Goal: Transaction & Acquisition: Purchase product/service

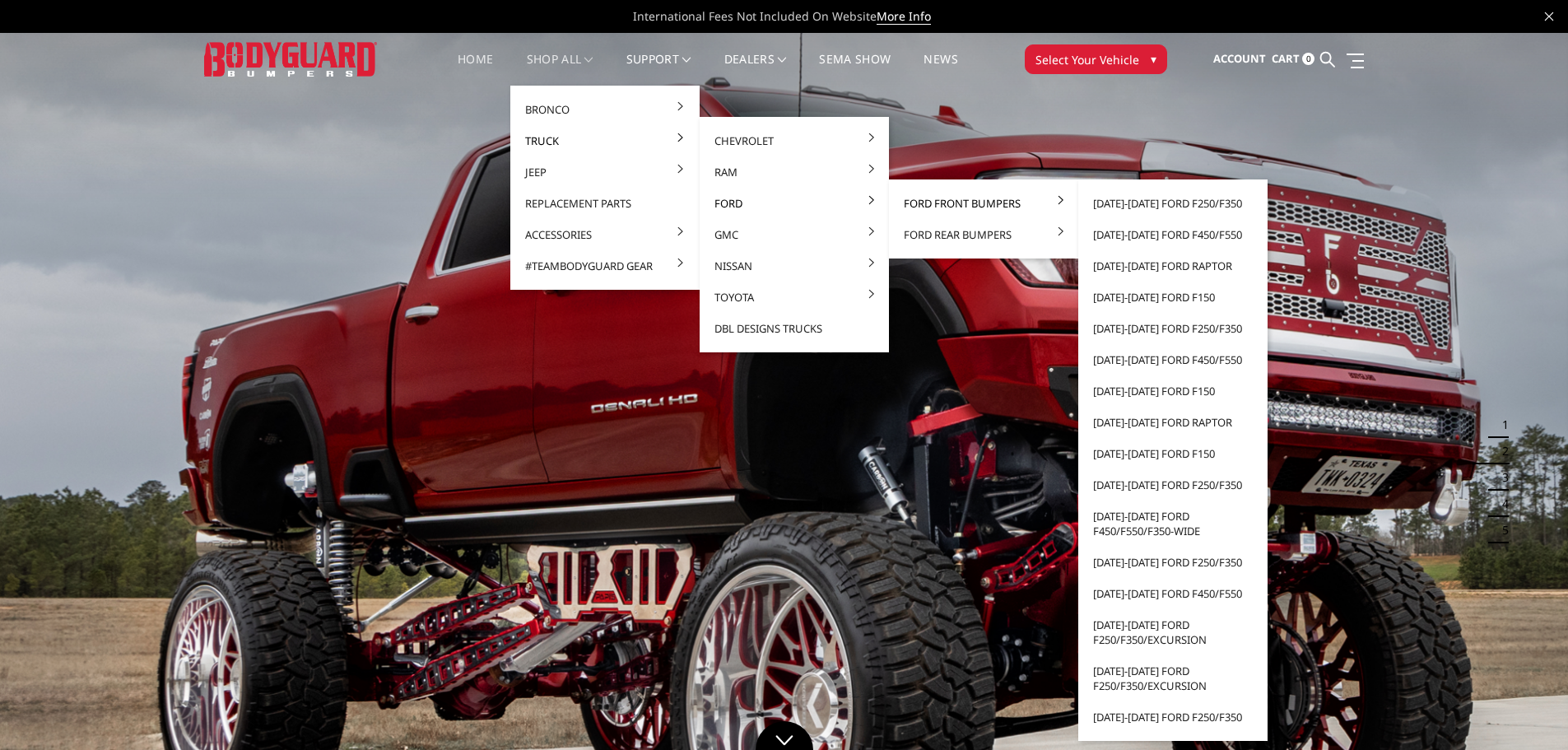
click at [946, 193] on link "Ford Front Bumpers" at bounding box center [983, 203] width 176 height 31
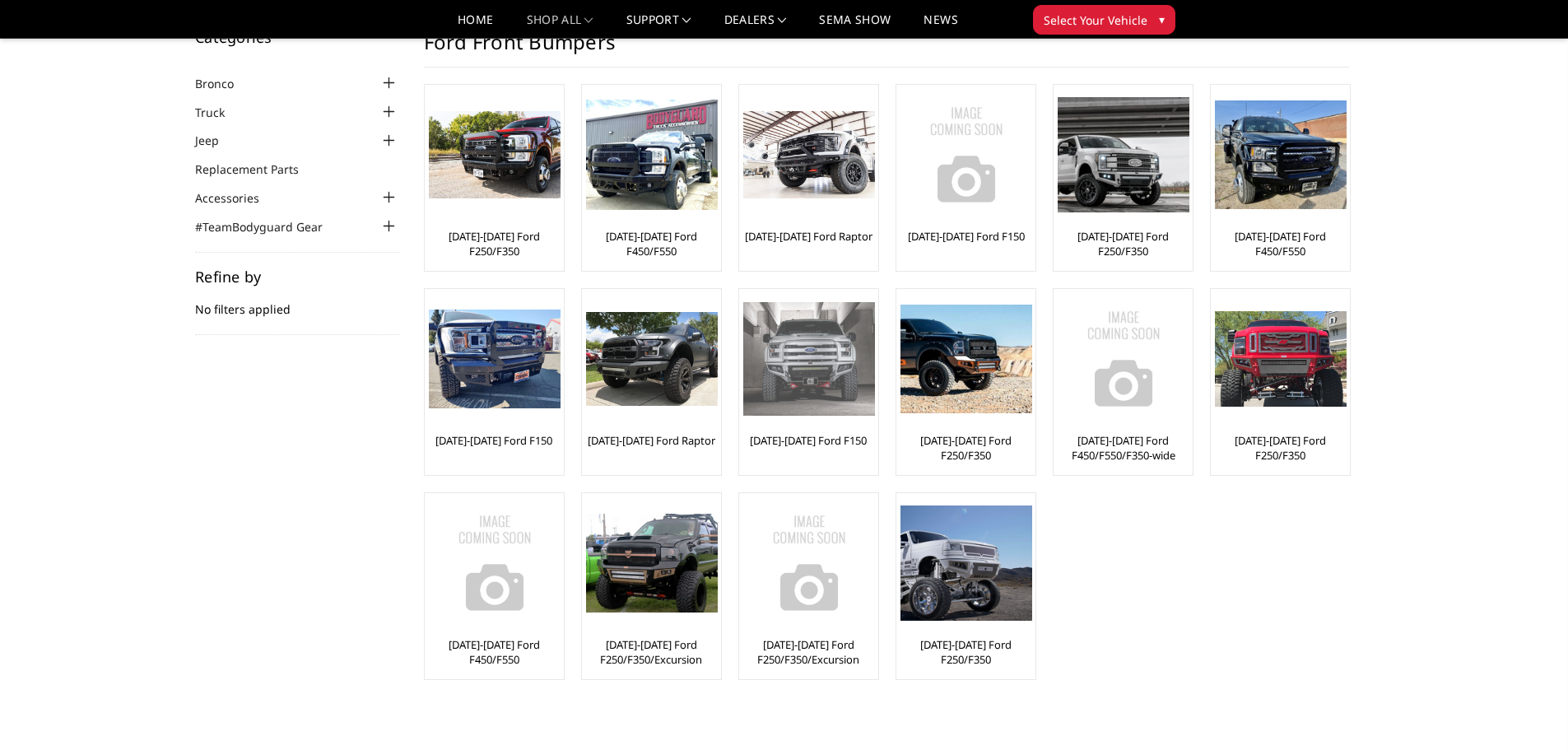
scroll to position [82, 0]
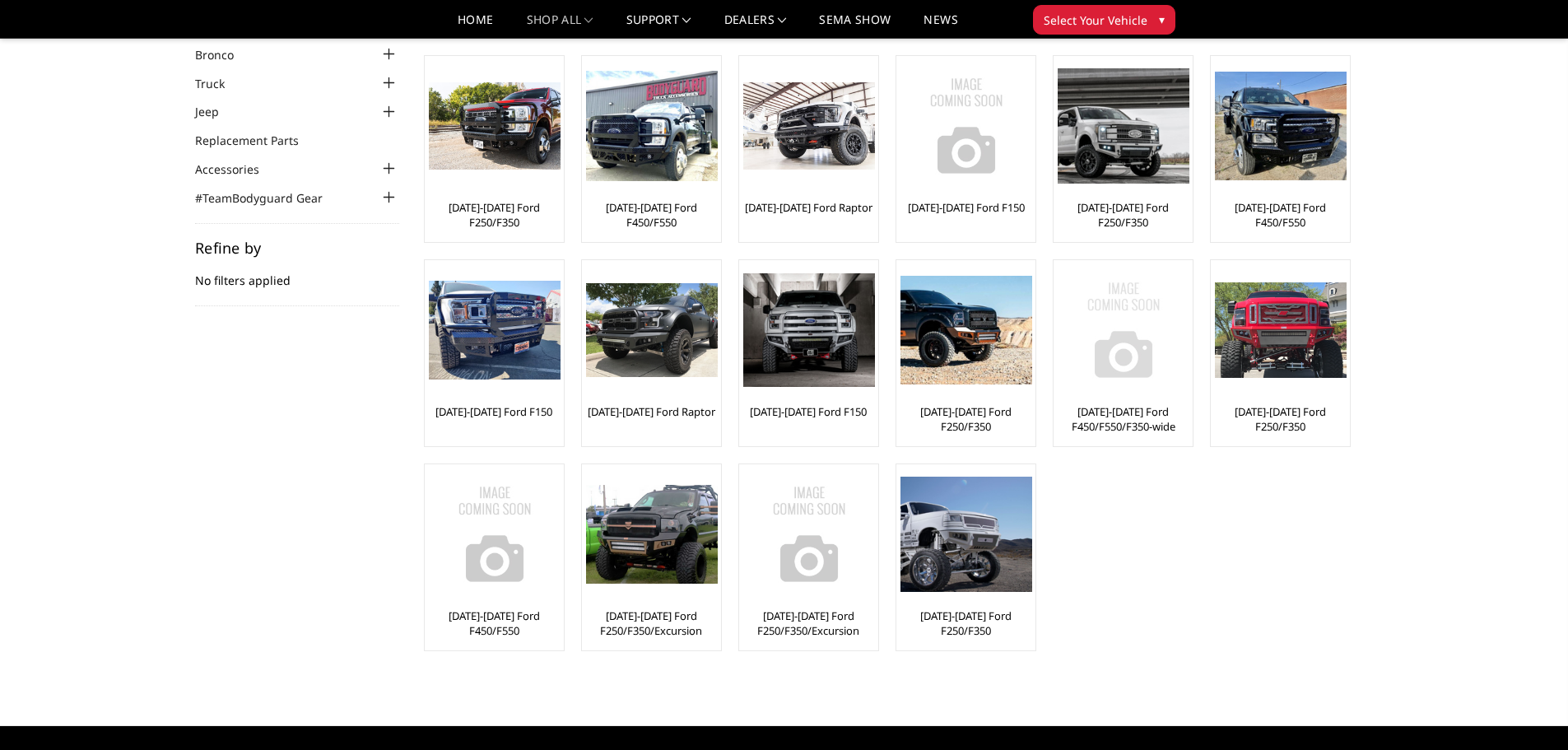
click at [1118, 427] on link "[DATE]-[DATE] Ford F450/F550/F350-wide" at bounding box center [1122, 419] width 131 height 30
click at [481, 204] on link "[DATE]-[DATE] Ford F250/F350" at bounding box center [494, 215] width 131 height 30
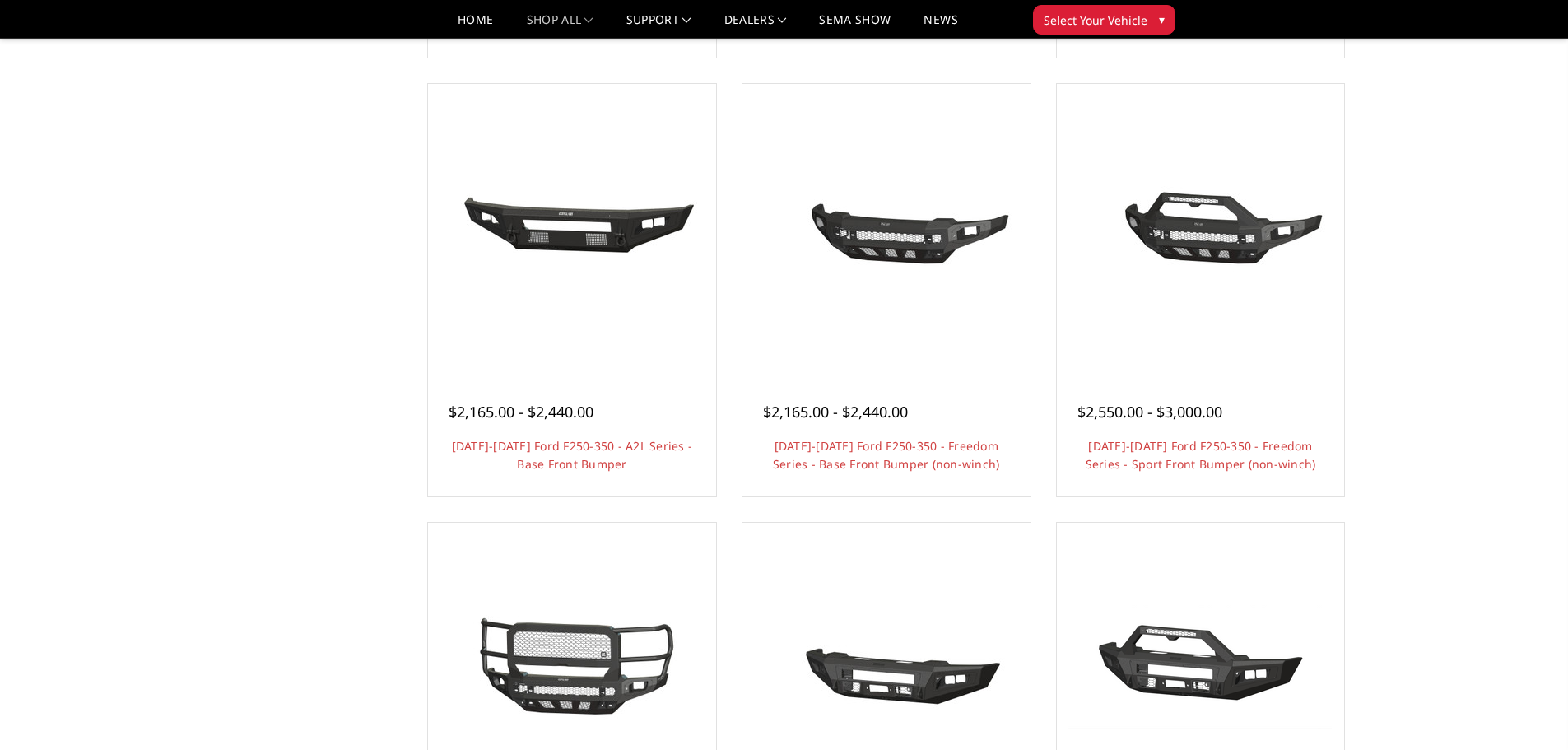
scroll to position [494, 0]
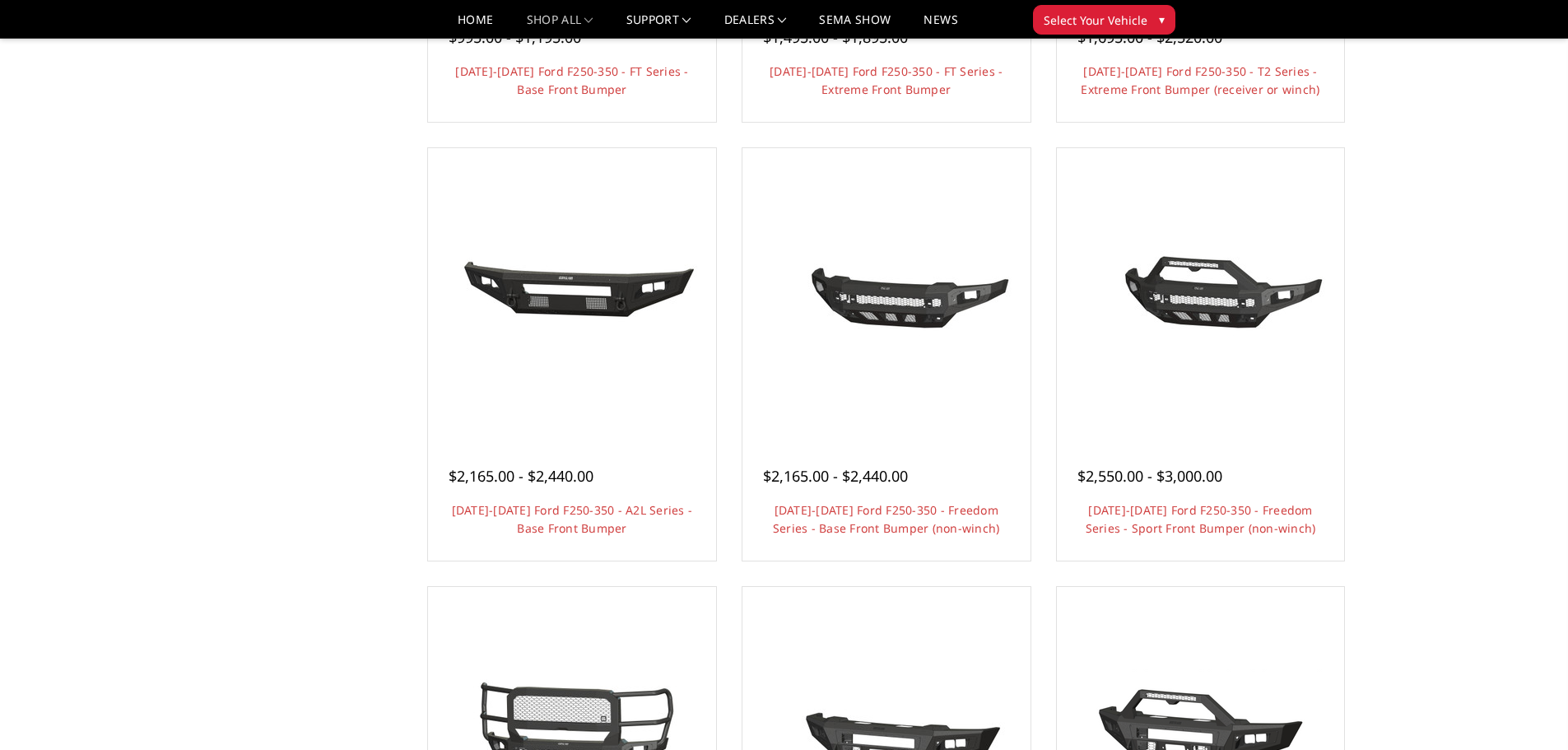
click at [1151, 16] on button "Select Your Vehicle ▾" at bounding box center [1104, 19] width 143 height 30
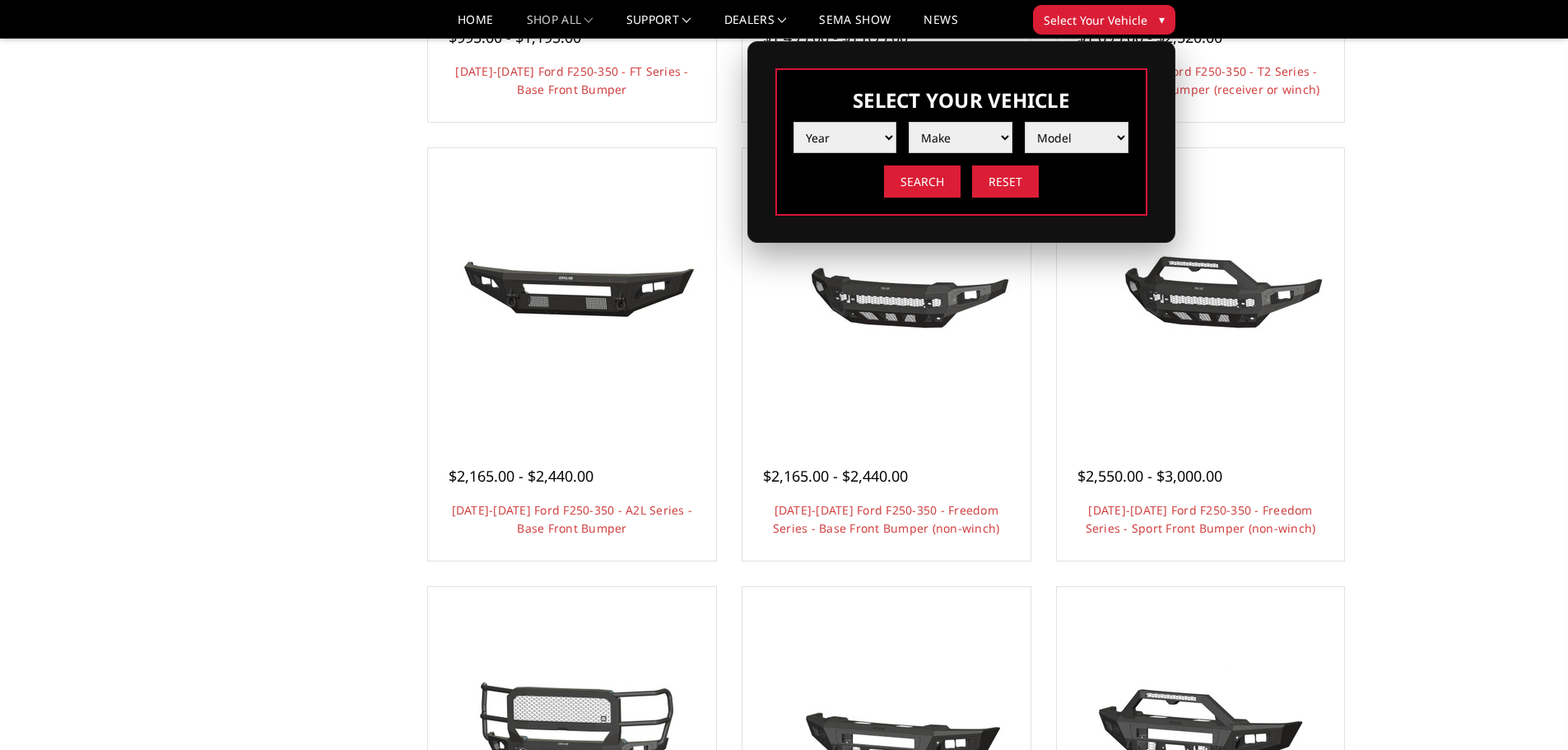
click at [861, 126] on select "Year 2025 2024 2023 2022 2021 2020 2019 2018 2017 2016 2015 2014 2013 2012 2011…" at bounding box center [844, 137] width 104 height 31
select select "yr_2025"
click at [793, 122] on select "Year 2025 2024 2023 2022 2021 2020 2019 2018 2017 2016 2015 2014 2013 2012 2011…" at bounding box center [844, 137] width 104 height 31
click at [990, 144] on select "Make Chevrolet Ford GMC Ram Toyota" at bounding box center [960, 137] width 104 height 31
select select "mk_ford"
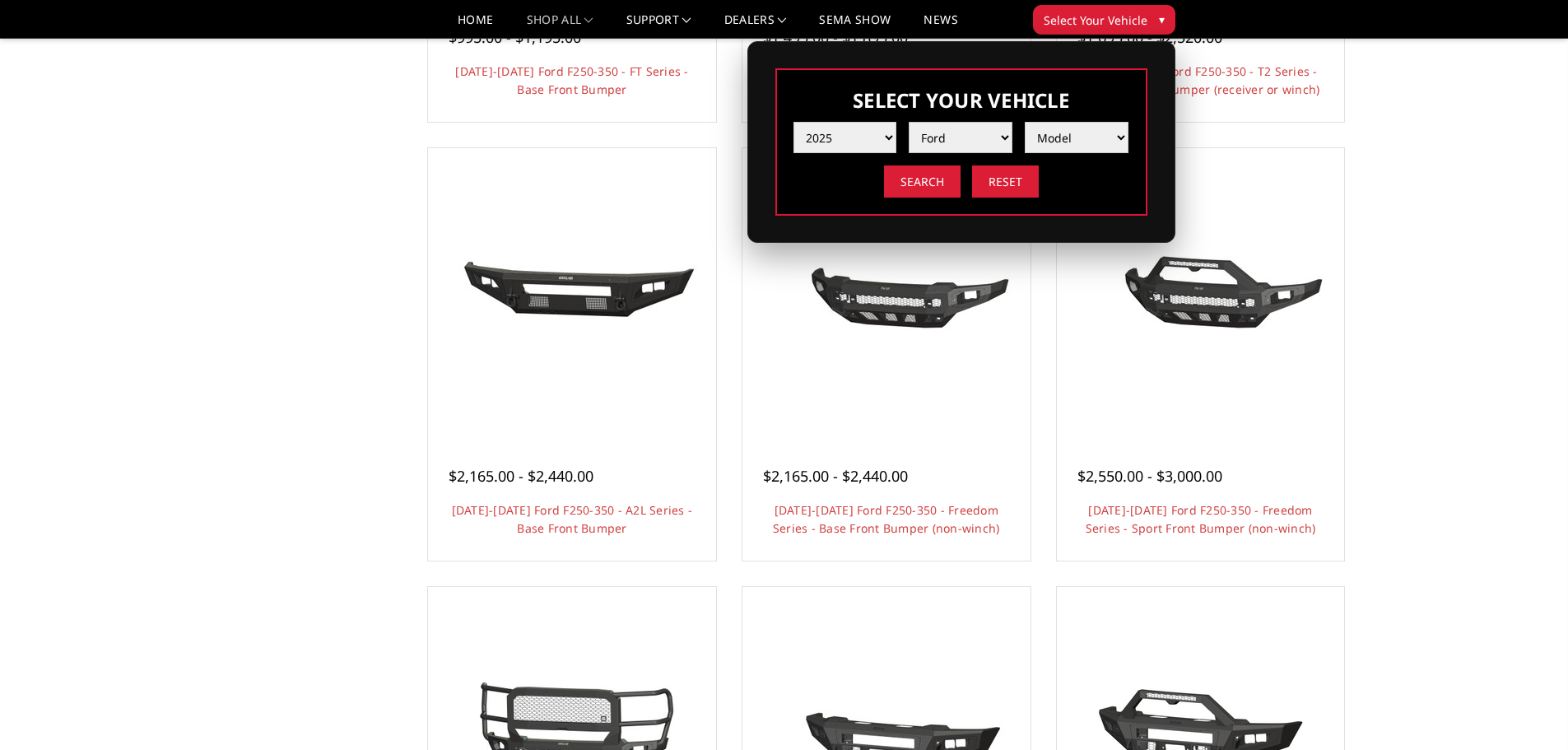
click at [909, 122] on select "Make Chevrolet Ford GMC Ram Toyota" at bounding box center [960, 137] width 104 height 31
click at [1074, 144] on select "Model F150 F150 Raptor F250 / F350 F450 F550" at bounding box center [1076, 137] width 104 height 31
select select "md_f250-f350"
click at [1024, 122] on select "Model F150 F150 Raptor F250 / F350 F450 F550" at bounding box center [1076, 137] width 104 height 31
click at [936, 184] on input "Search" at bounding box center [922, 182] width 77 height 32
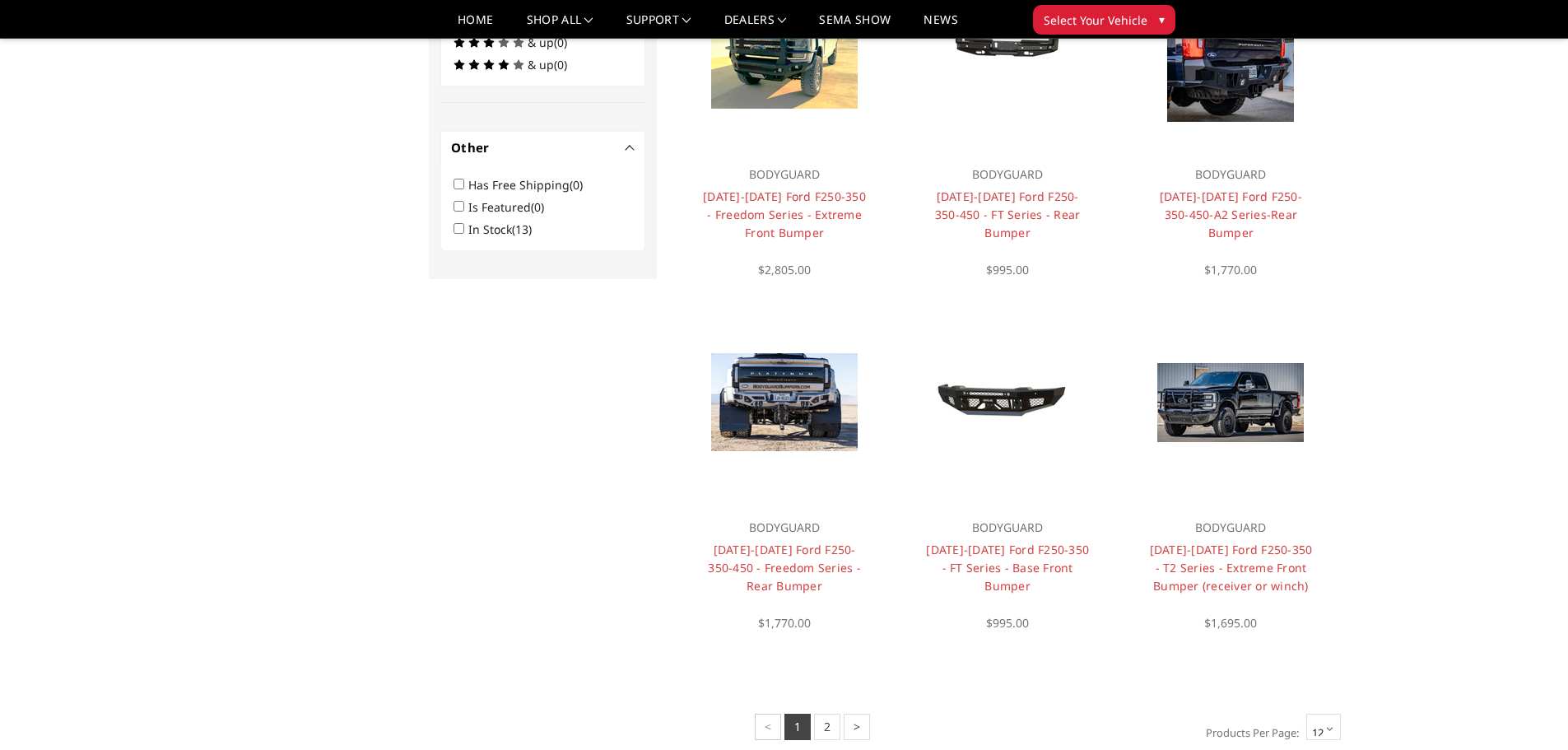
scroll to position [1037, 0]
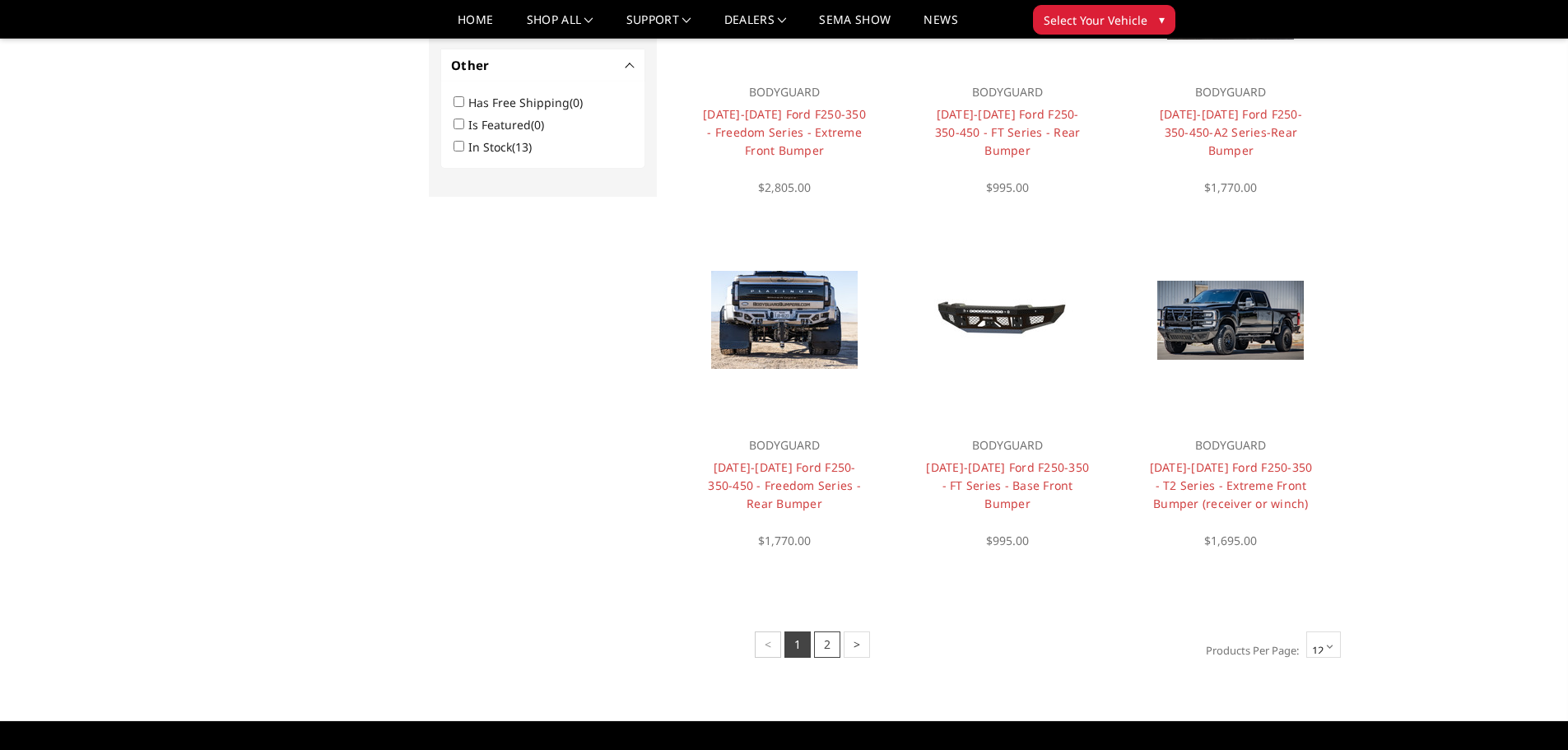
click at [821, 642] on link "2" at bounding box center [827, 644] width 26 height 26
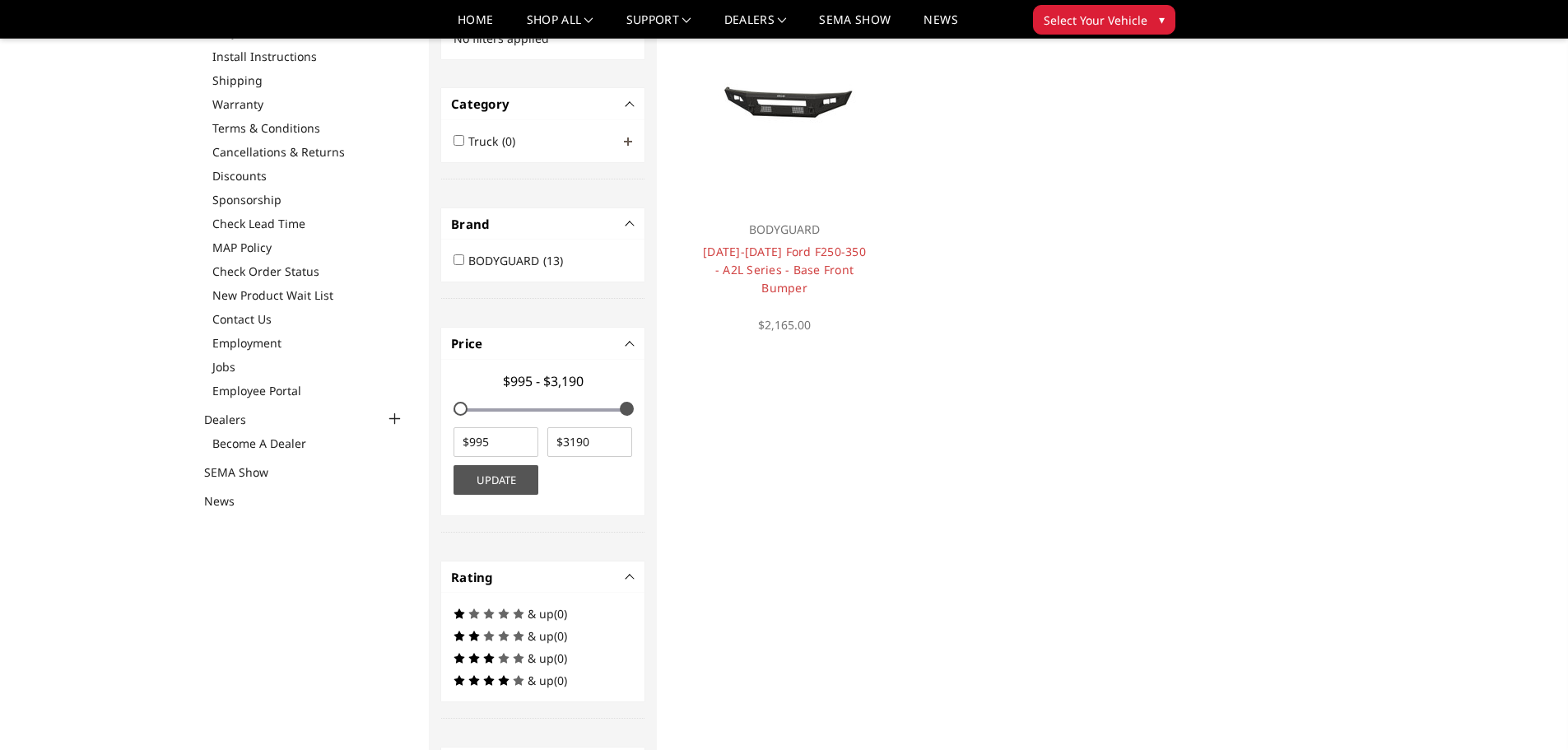
scroll to position [411, 0]
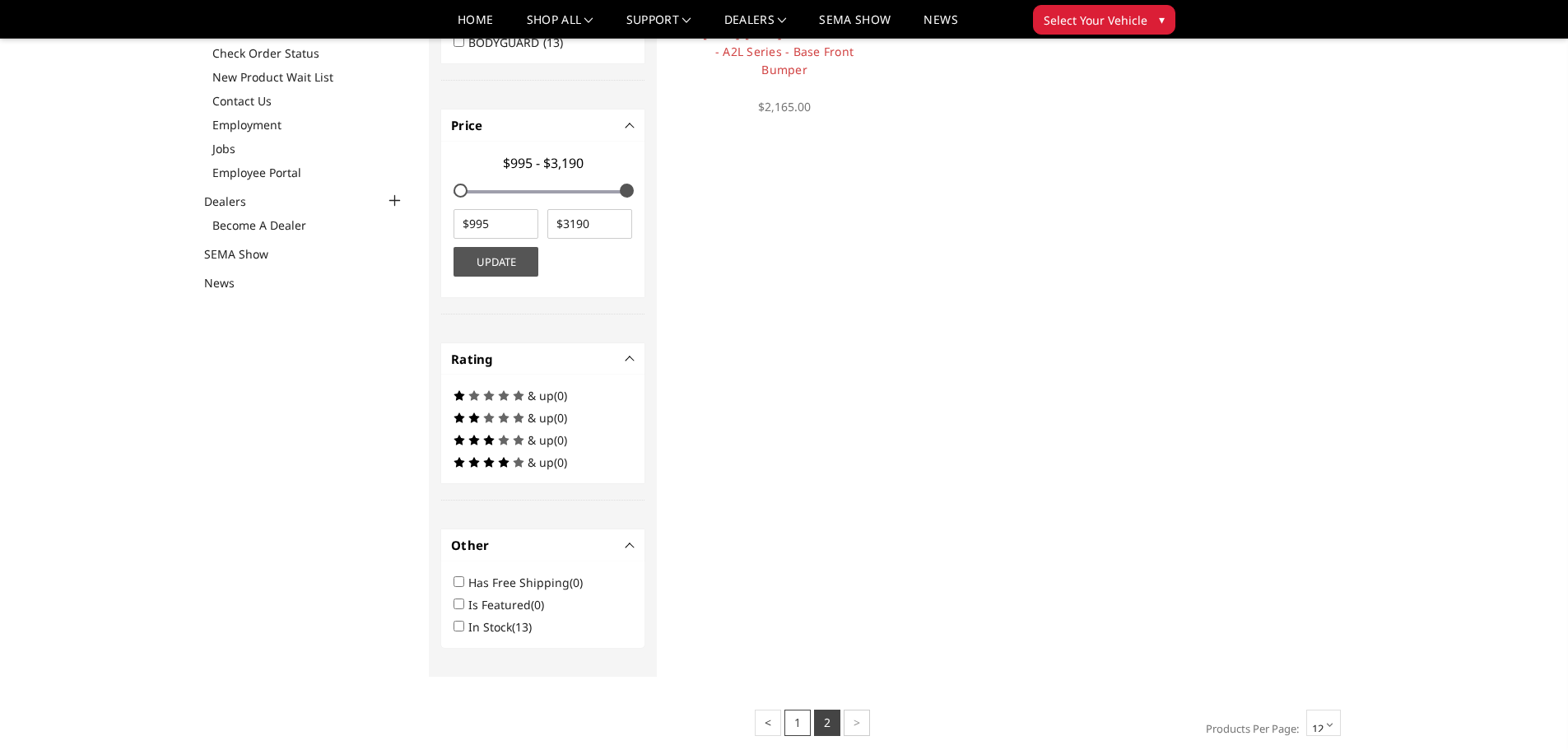
click at [793, 715] on link "1" at bounding box center [797, 722] width 26 height 26
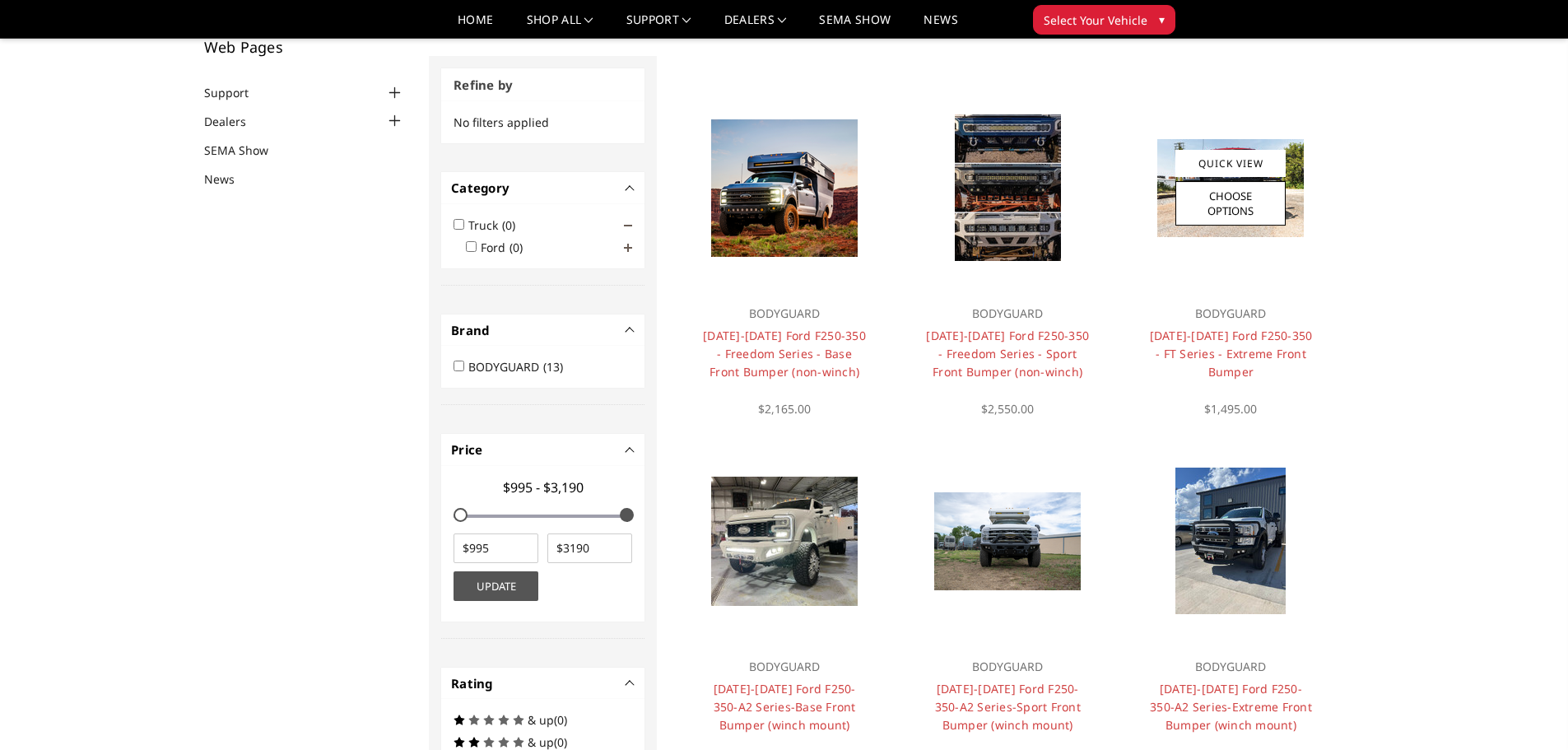
scroll to position [83, 0]
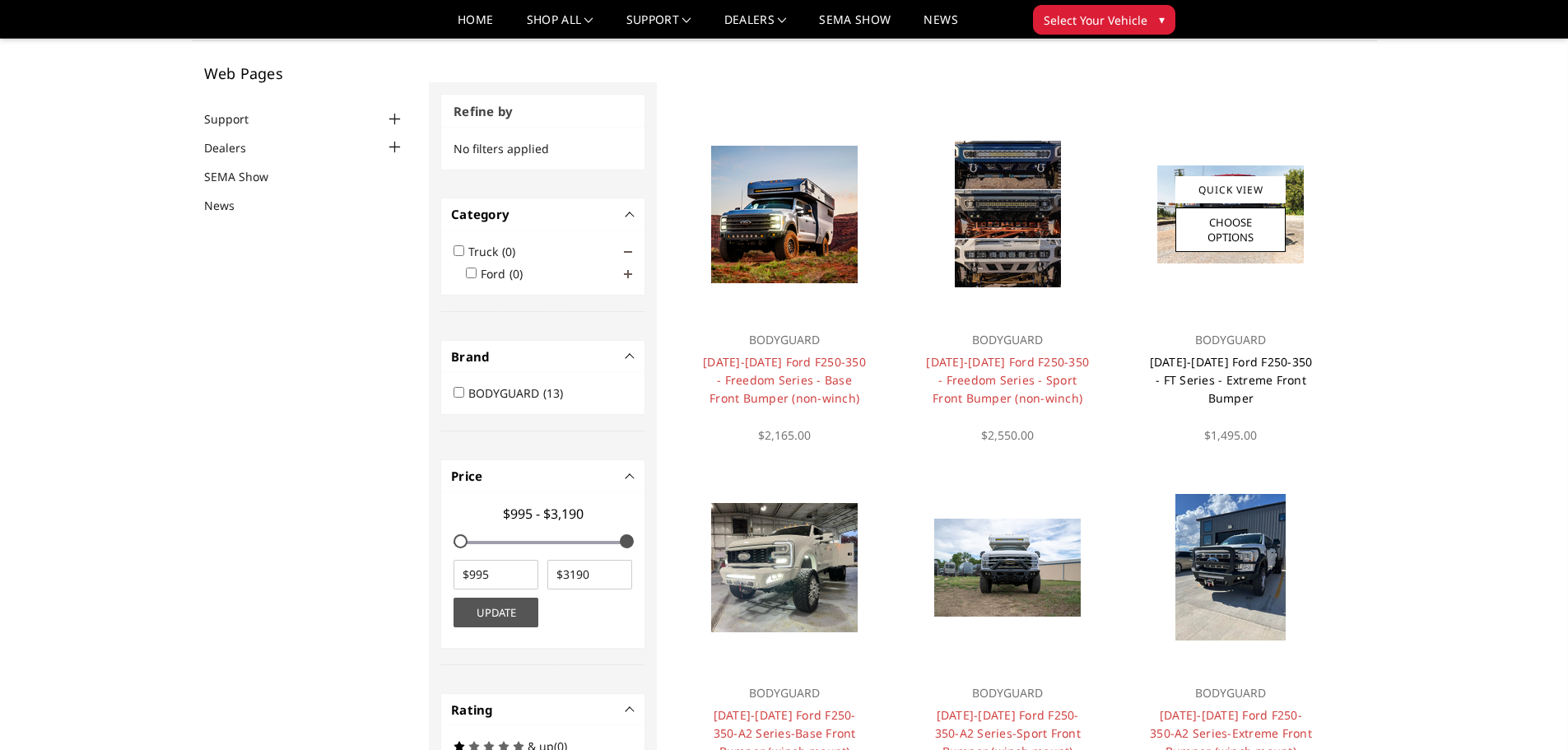
click at [1231, 356] on link "[DATE]-[DATE] Ford F250-350 - FT Series - Extreme Front Bumper" at bounding box center [1230, 379] width 163 height 52
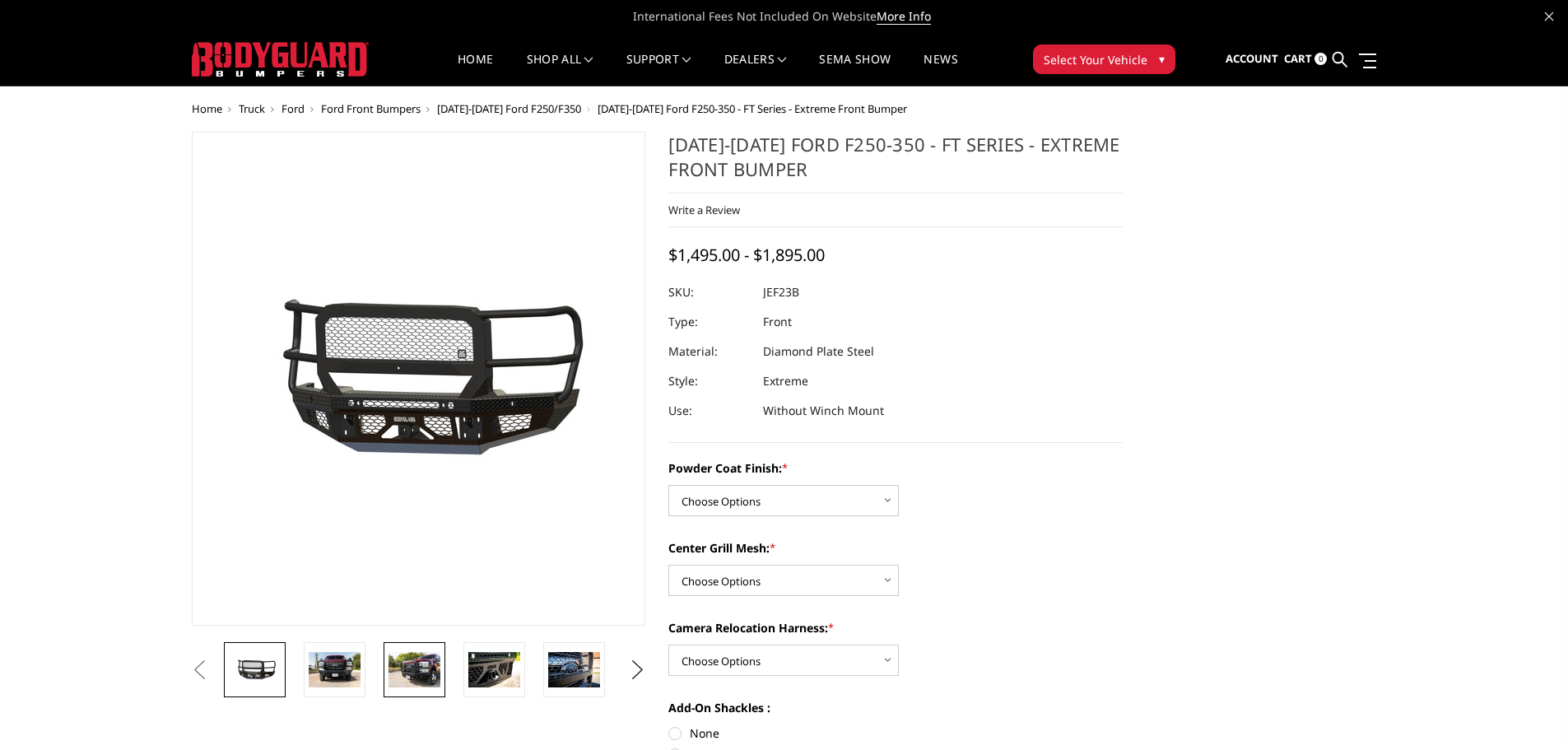
click at [383, 670] on link at bounding box center [414, 669] width 62 height 55
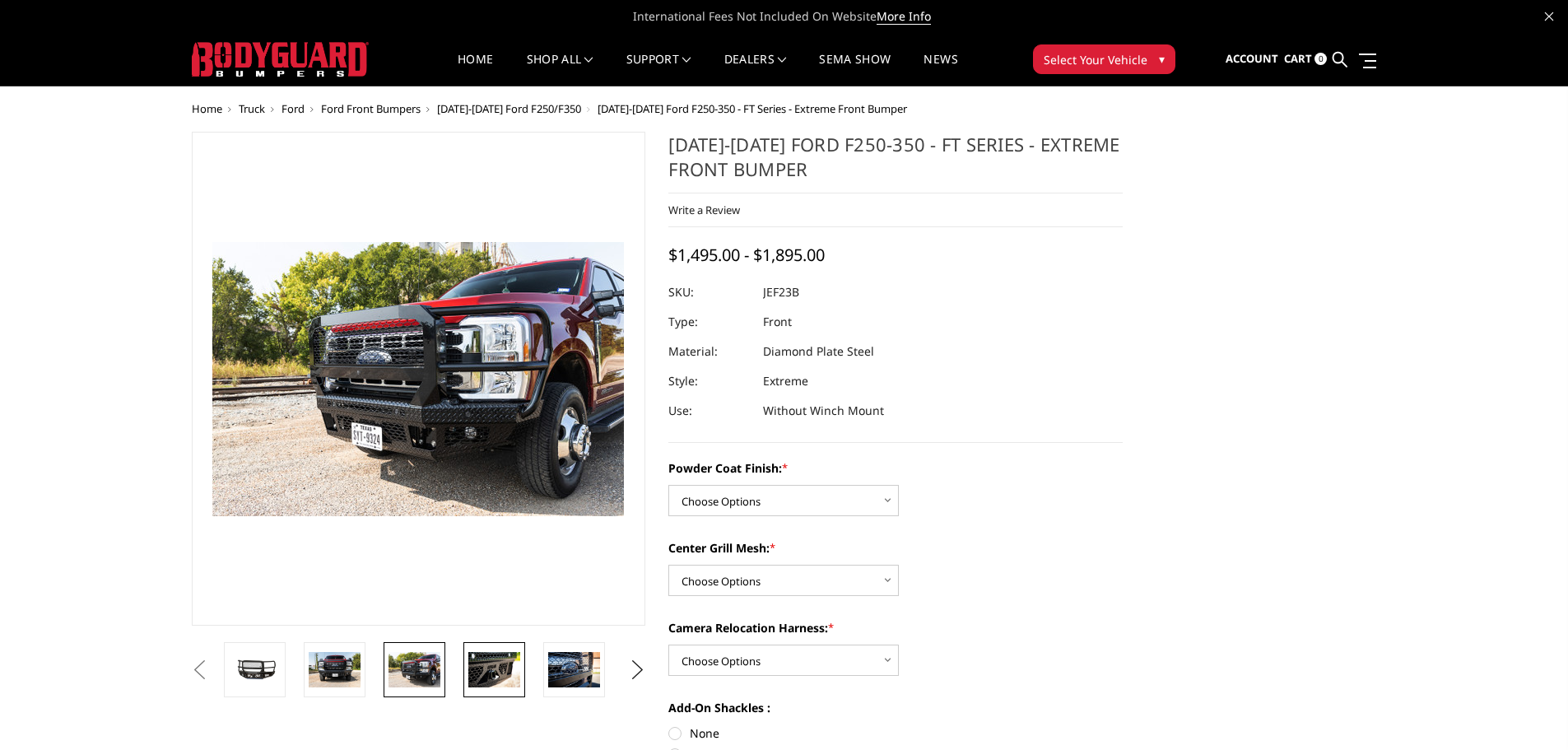
click at [484, 673] on img at bounding box center [494, 669] width 52 height 35
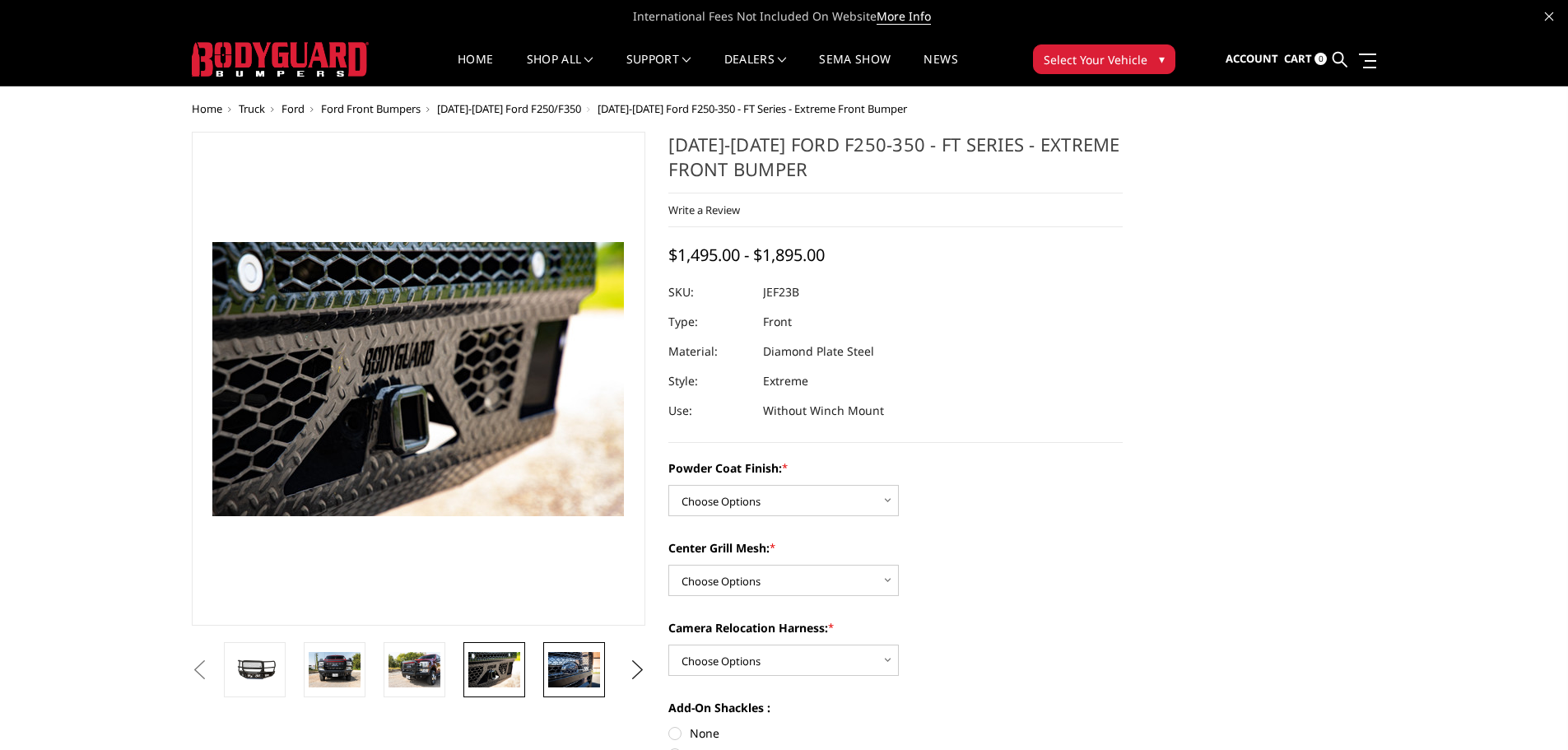
click at [574, 676] on img at bounding box center [573, 669] width 52 height 35
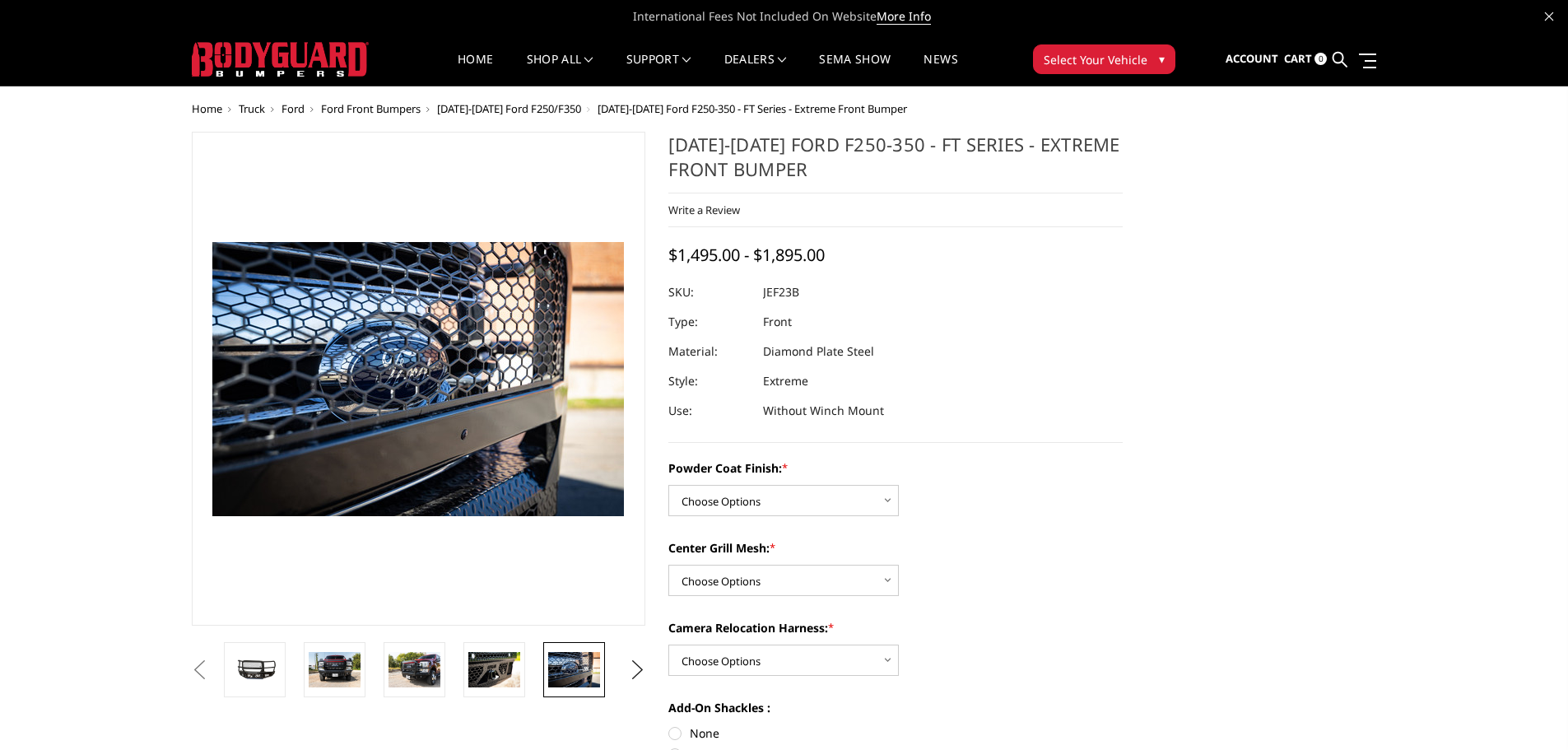
click at [742, 479] on div "Powder Coat Finish: * Choose Options Bare Metal Gloss Black Powder Coat Texture…" at bounding box center [895, 487] width 454 height 57
click at [758, 511] on select "Choose Options Bare Metal Gloss Black Powder Coat Textured Black Powder Coat" at bounding box center [783, 500] width 231 height 31
select select "3263"
click at [668, 485] on select "Choose Options Bare Metal Gloss Black Powder Coat Textured Black Powder Coat" at bounding box center [783, 500] width 231 height 31
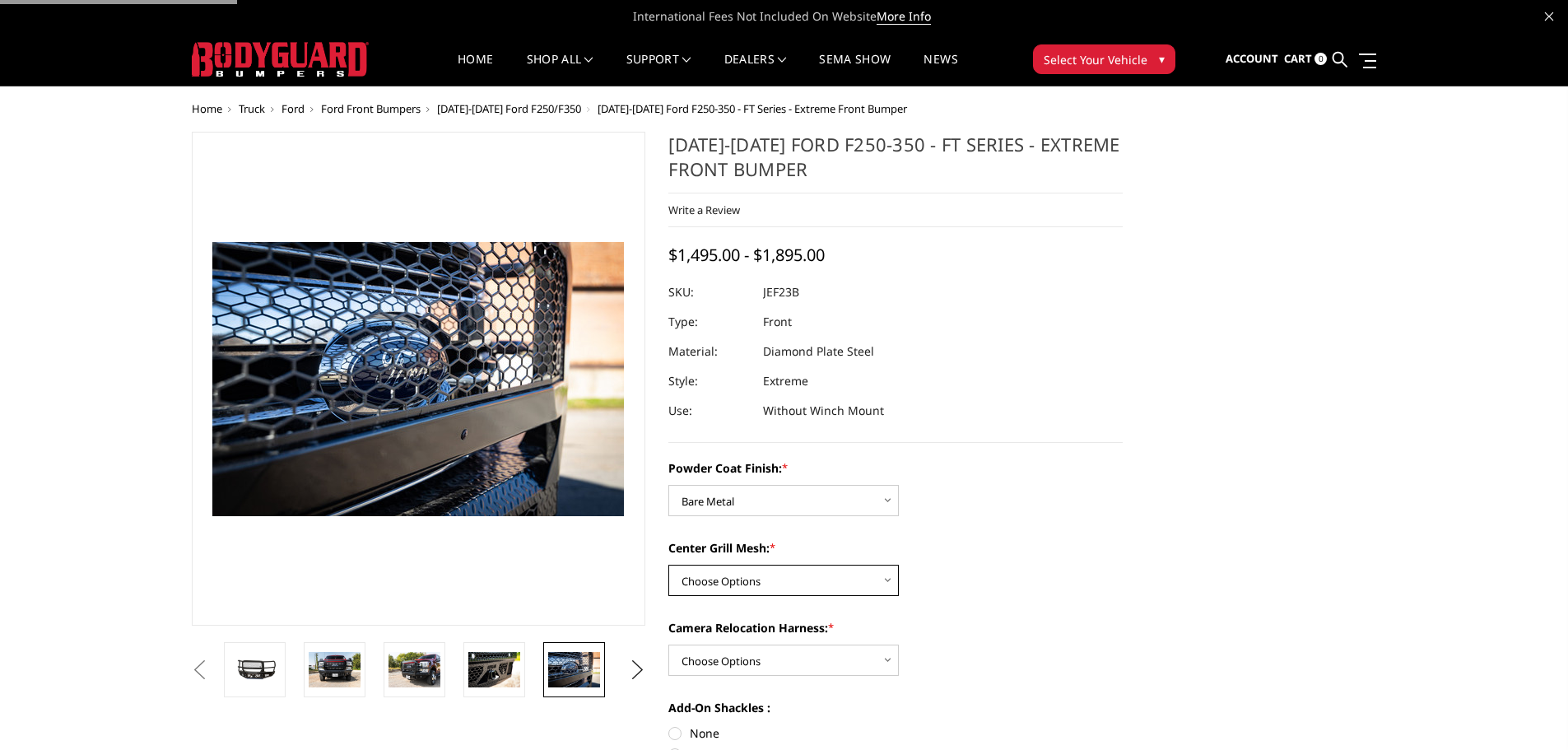
click at [781, 575] on select "Choose Options WITH Expanded Metal in Center Grill WITHOUT Expanded Metal in Ce…" at bounding box center [783, 580] width 231 height 31
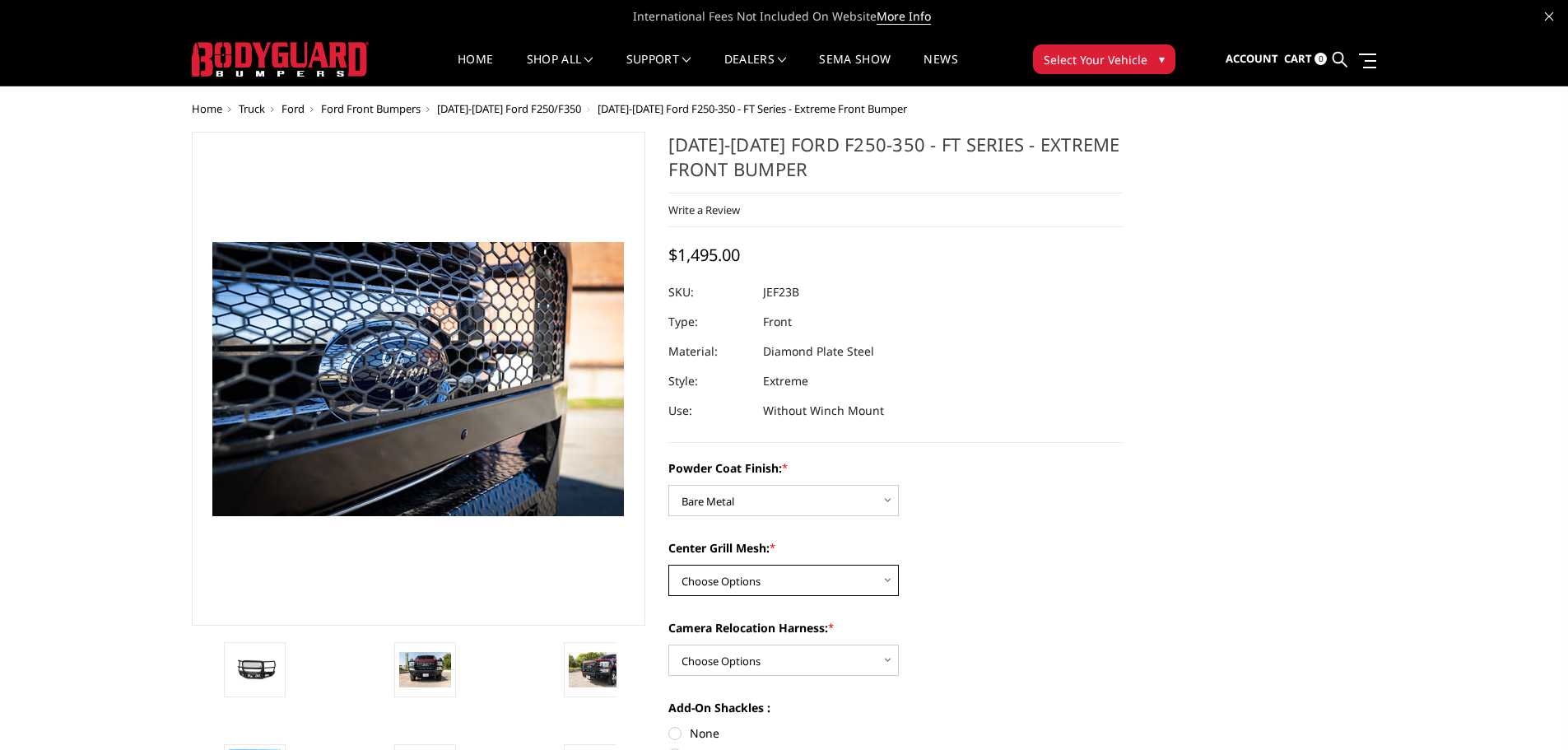
select select "3266"
click at [668, 565] on select "Choose Options WITH Expanded Metal in Center Grill WITHOUT Expanded Metal in Ce…" at bounding box center [783, 580] width 231 height 31
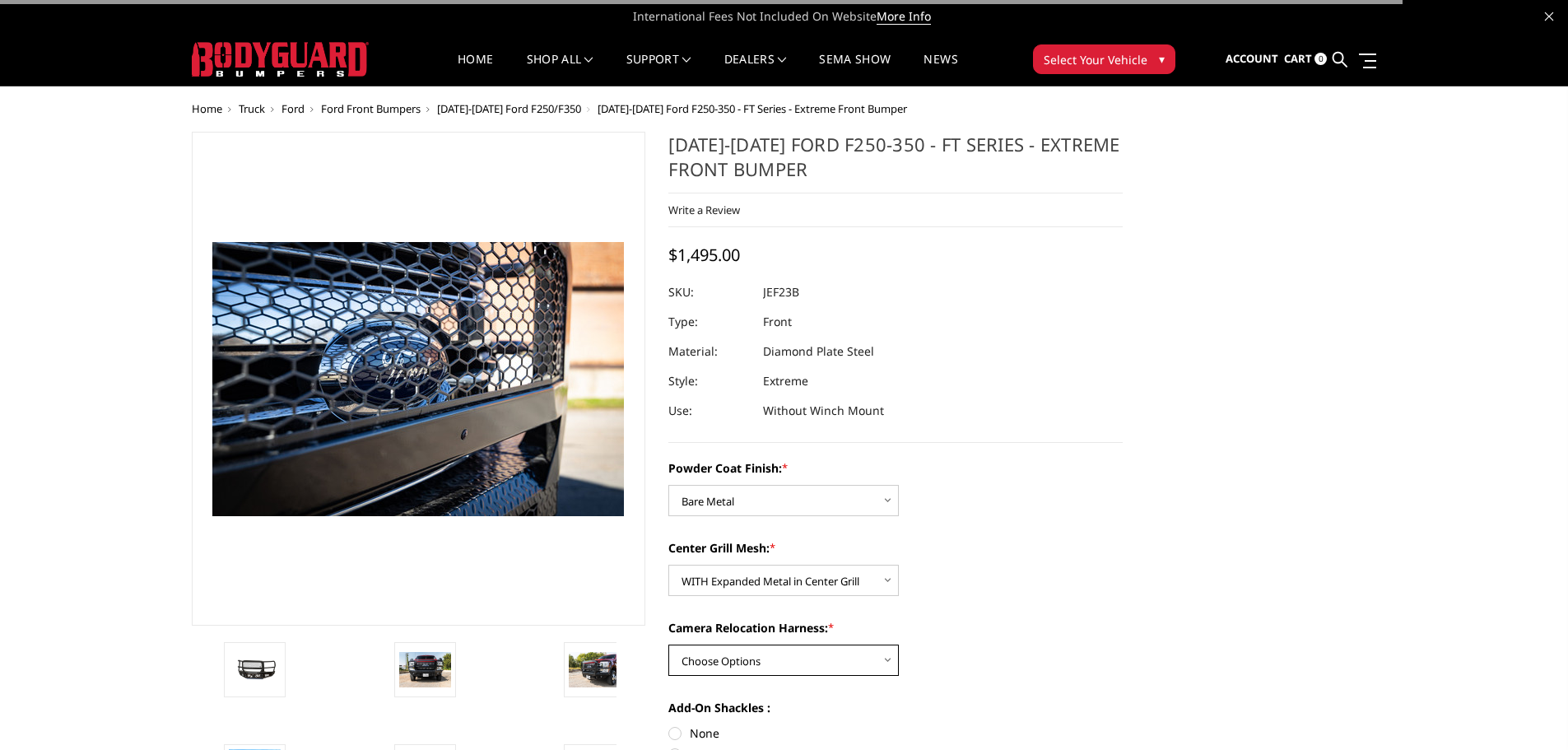
click at [779, 650] on select "Choose Options WITH Camera Relocation Harness WITHOUT Camera Relocation Harness" at bounding box center [783, 660] width 231 height 31
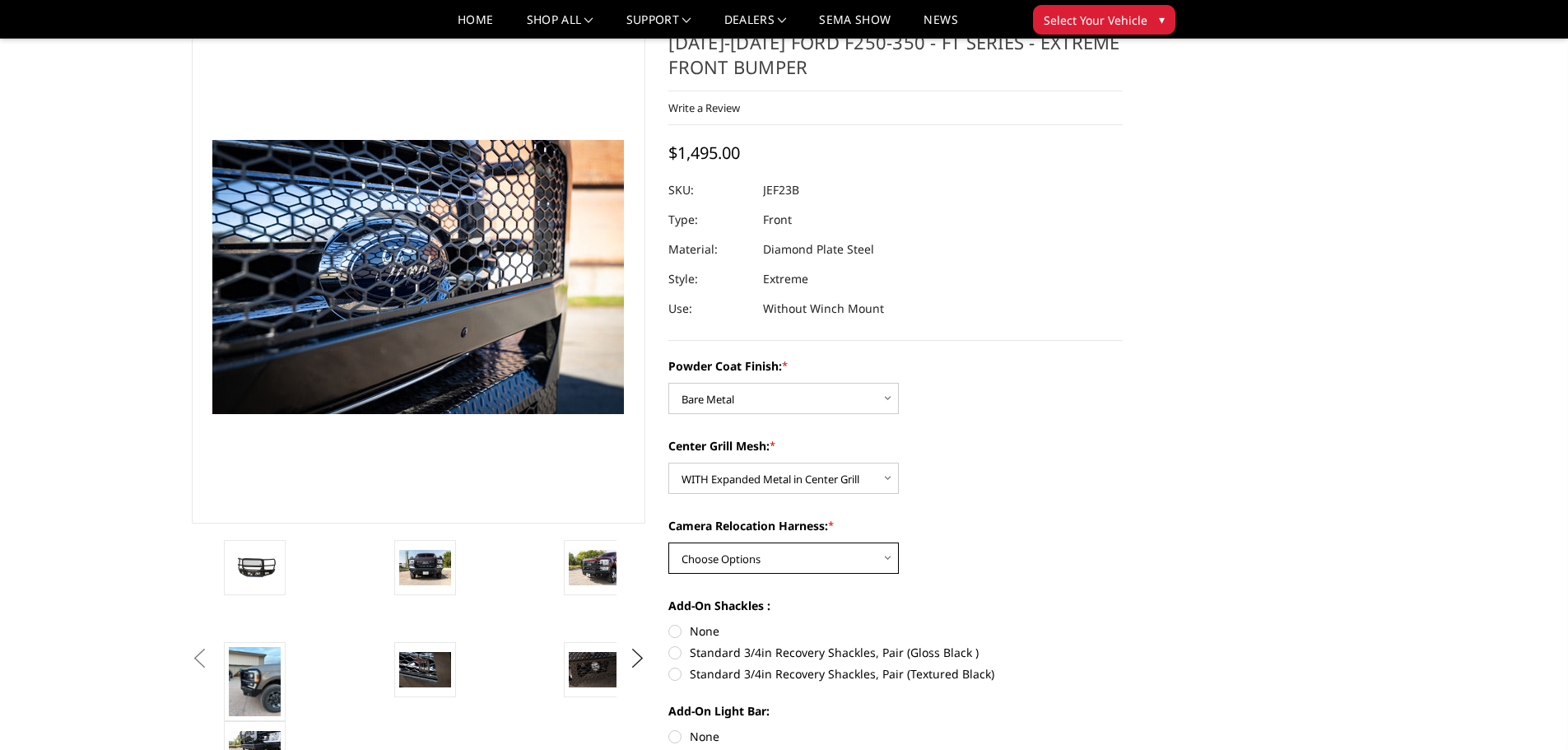
scroll to position [82, 0]
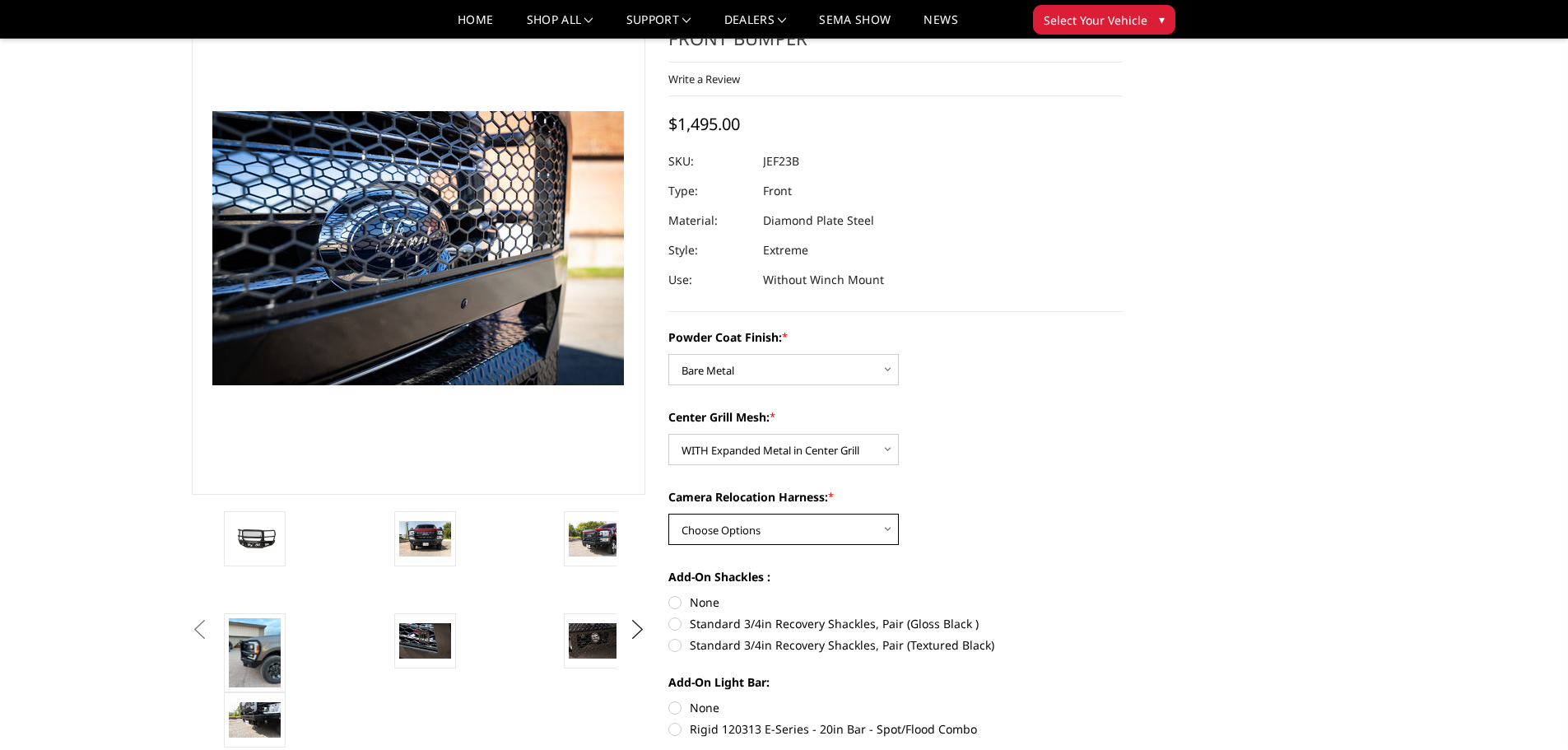
click at [811, 535] on select "Choose Options WITH Camera Relocation Harness WITHOUT Camera Relocation Harness" at bounding box center [783, 529] width 231 height 31
select select "3268"
click at [668, 514] on select "Choose Options WITH Camera Relocation Harness WITHOUT Camera Relocation Harness" at bounding box center [783, 529] width 231 height 31
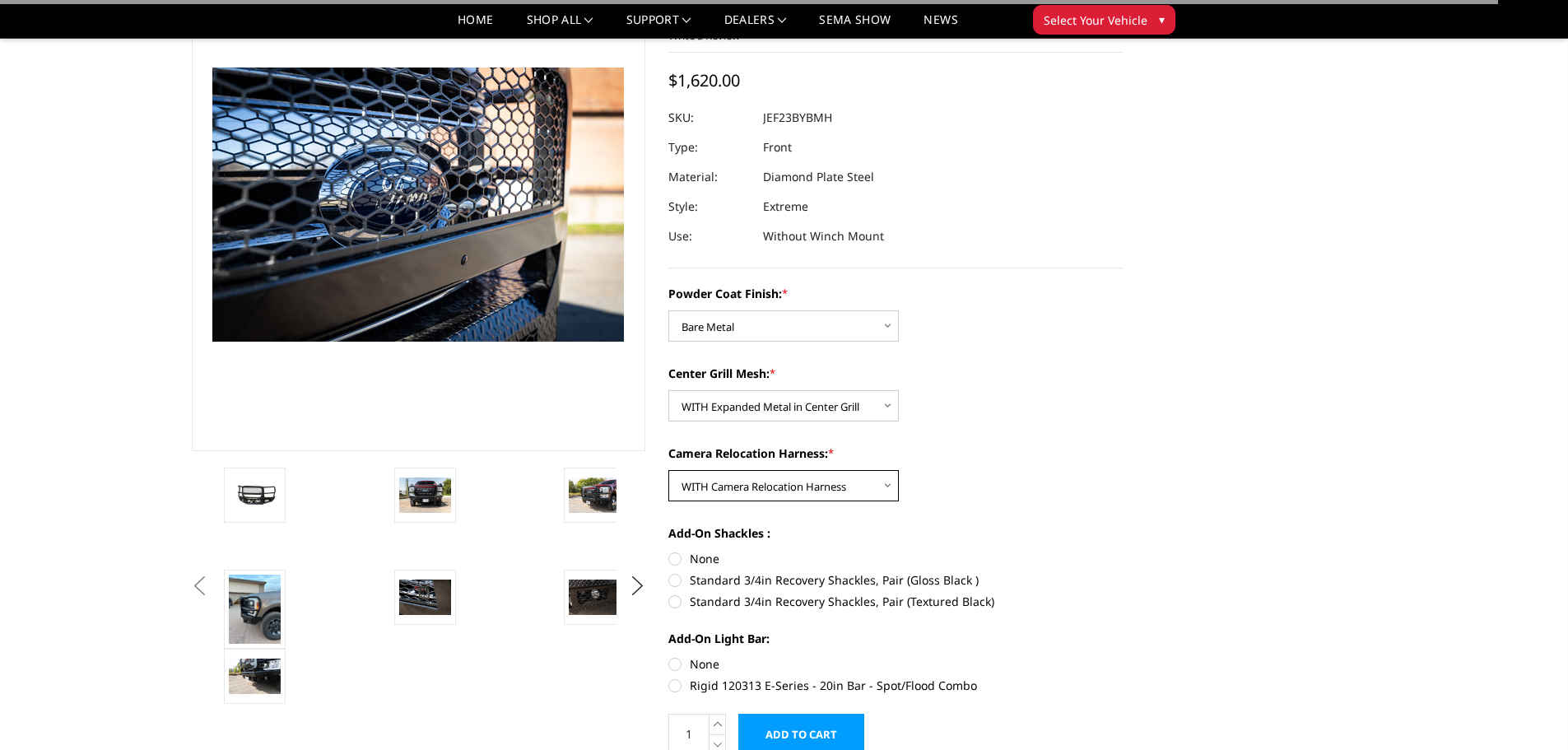
scroll to position [165, 0]
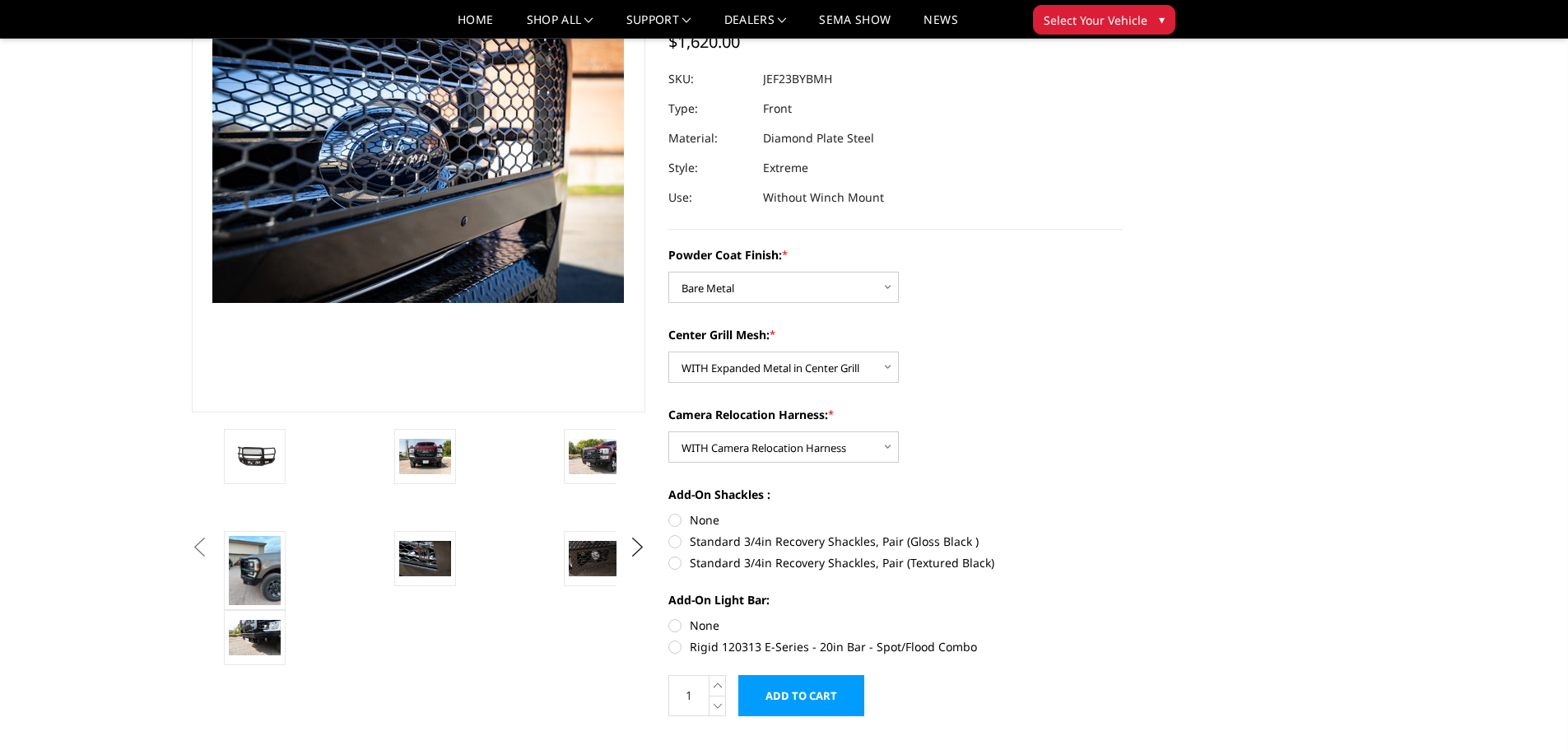
click at [806, 567] on label "Standard 3/4in Recovery Shackles, Pair (Textured Black)" at bounding box center [895, 562] width 454 height 17
click at [1122, 534] on input "Standard 3/4in Recovery Shackles, Pair (Textured Black)" at bounding box center [1122, 533] width 1 height 1
radio input "true"
click at [779, 640] on label "Rigid 120313 E-Series - 20in Bar - Spot/Flood Combo" at bounding box center [895, 646] width 454 height 17
click at [1122, 617] on input "Rigid 120313 E-Series - 20in Bar - Spot/Flood Combo" at bounding box center [1122, 617] width 1 height 1
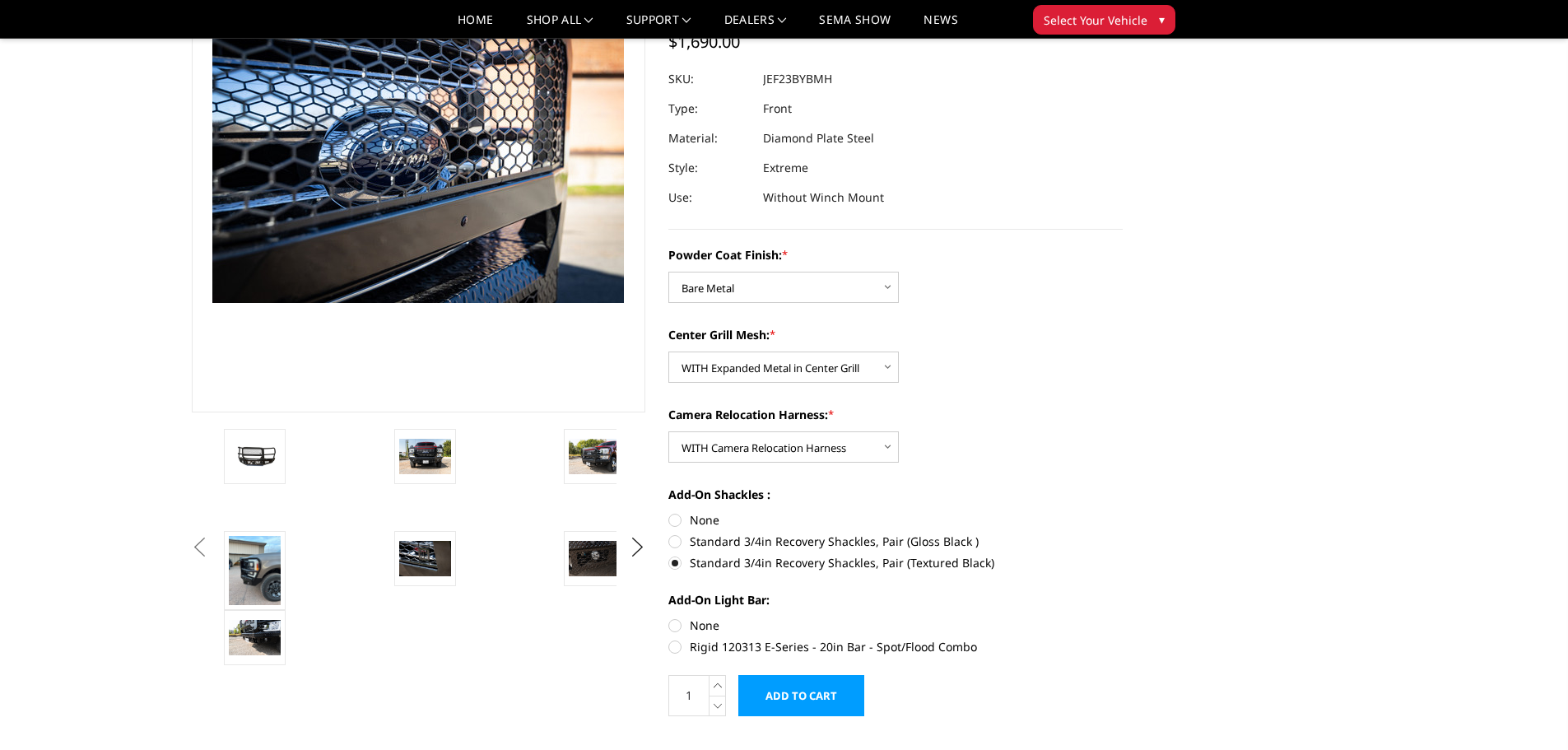
radio input "true"
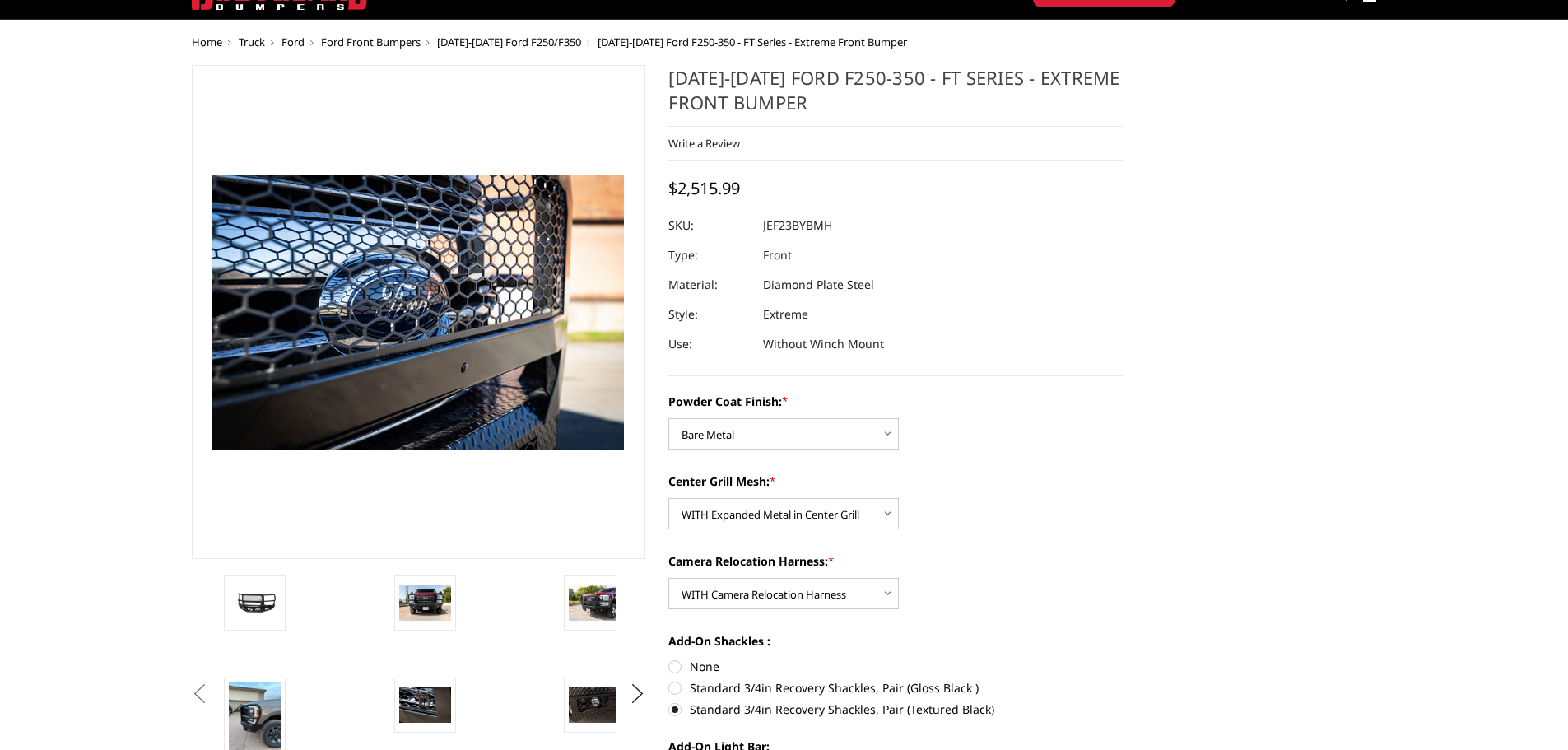
scroll to position [0, 0]
